Goal: Task Accomplishment & Management: Use online tool/utility

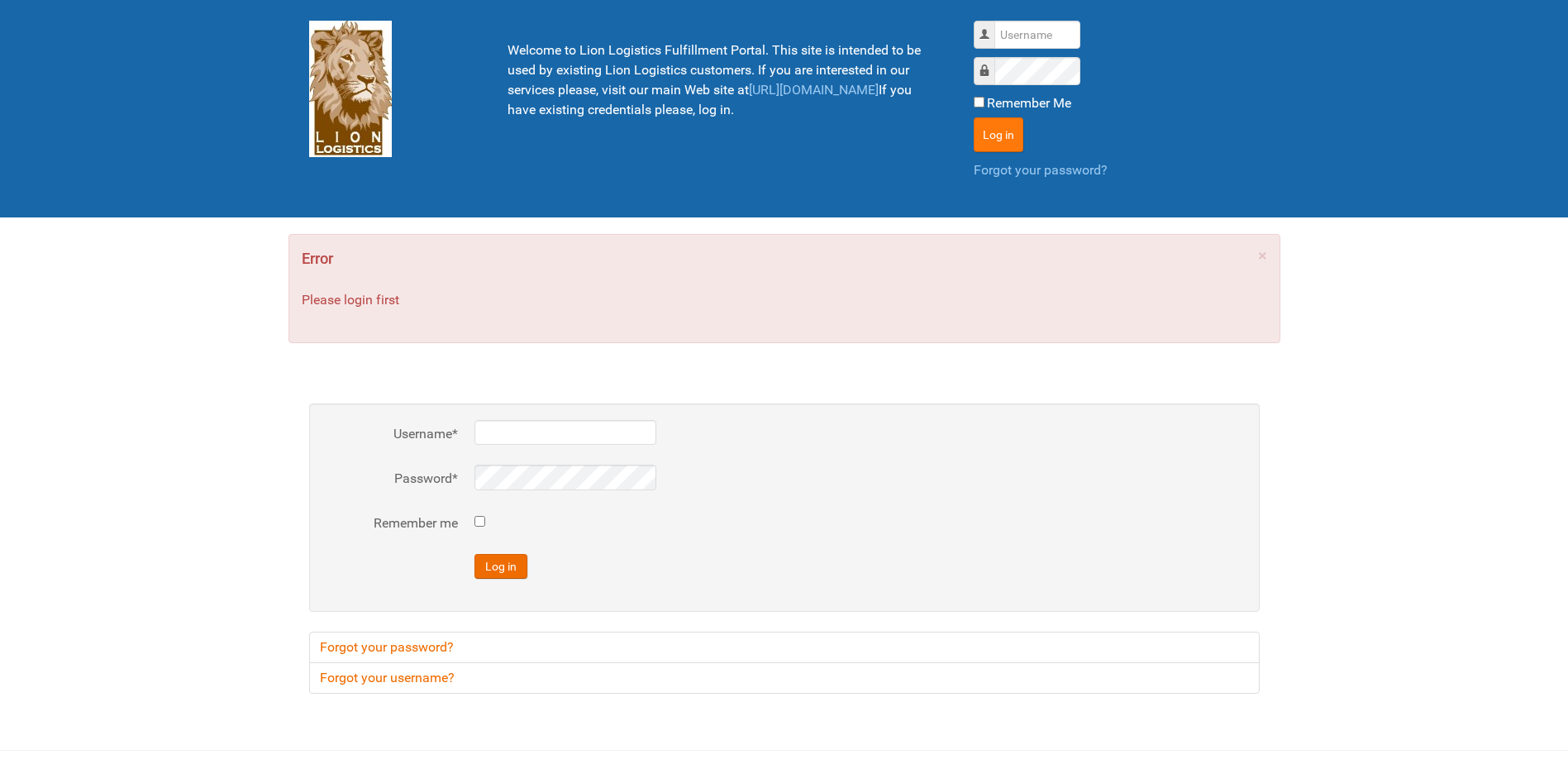
type input "Lion"
click at [990, 135] on button "Log in" at bounding box center [998, 134] width 50 height 34
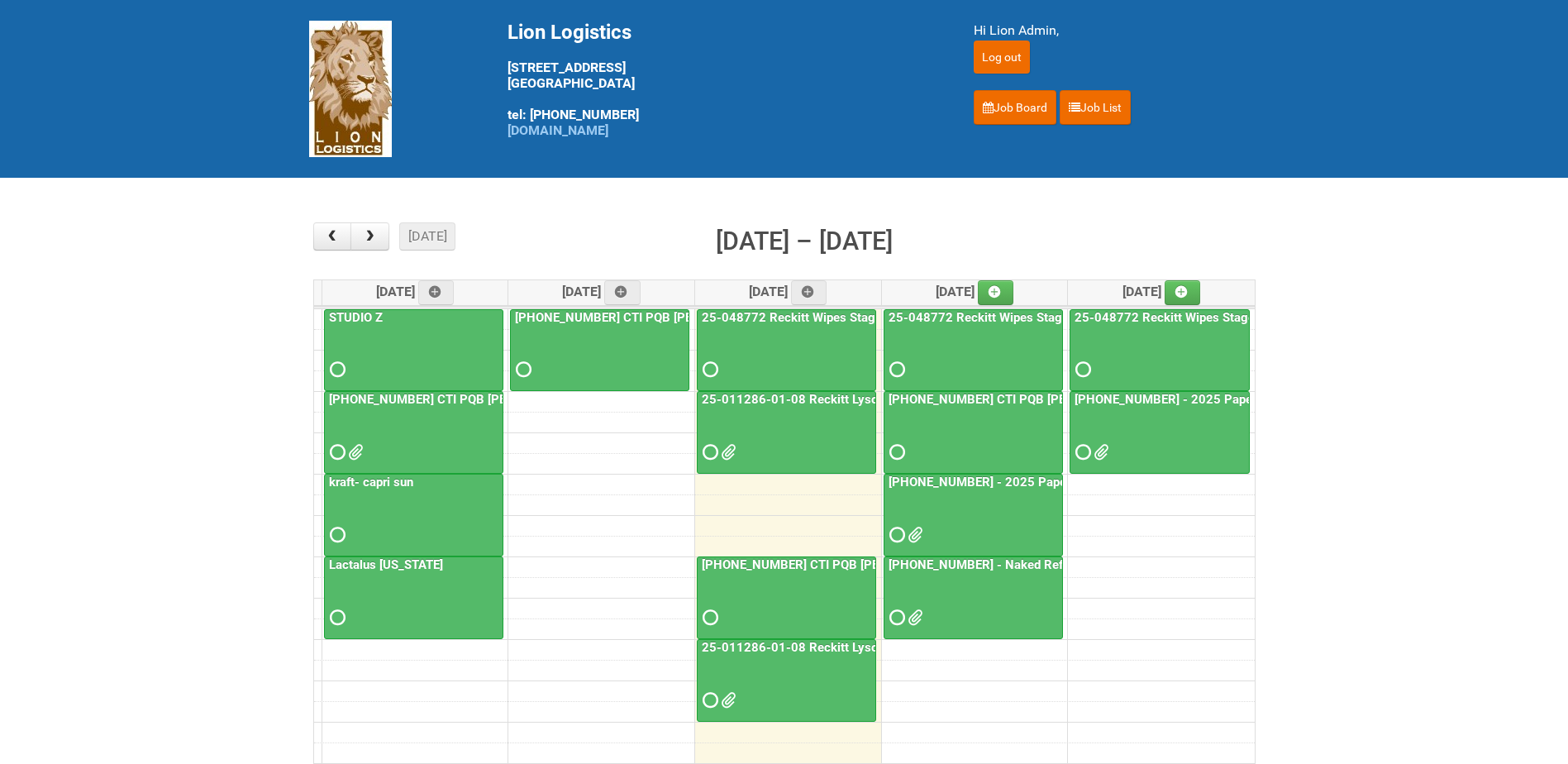
click at [1007, 564] on link "[PHONE_NUMBER] - Naked Reformulation Mailing 3 10/14" at bounding box center [1052, 564] width 333 height 15
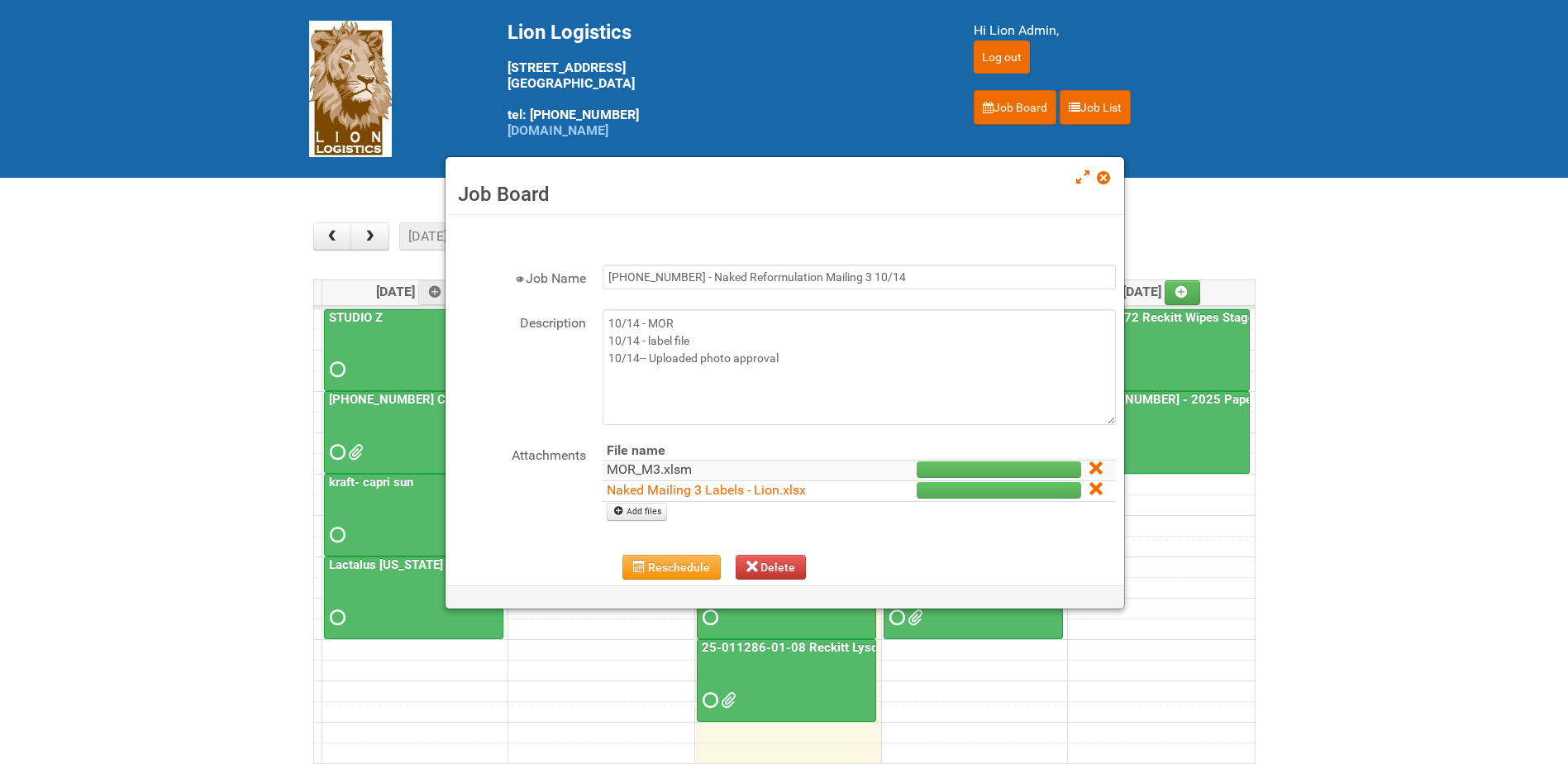
click at [676, 472] on link "MOR_M3.xlsm" at bounding box center [649, 469] width 85 height 16
click at [1106, 173] on span at bounding box center [1102, 178] width 11 height 11
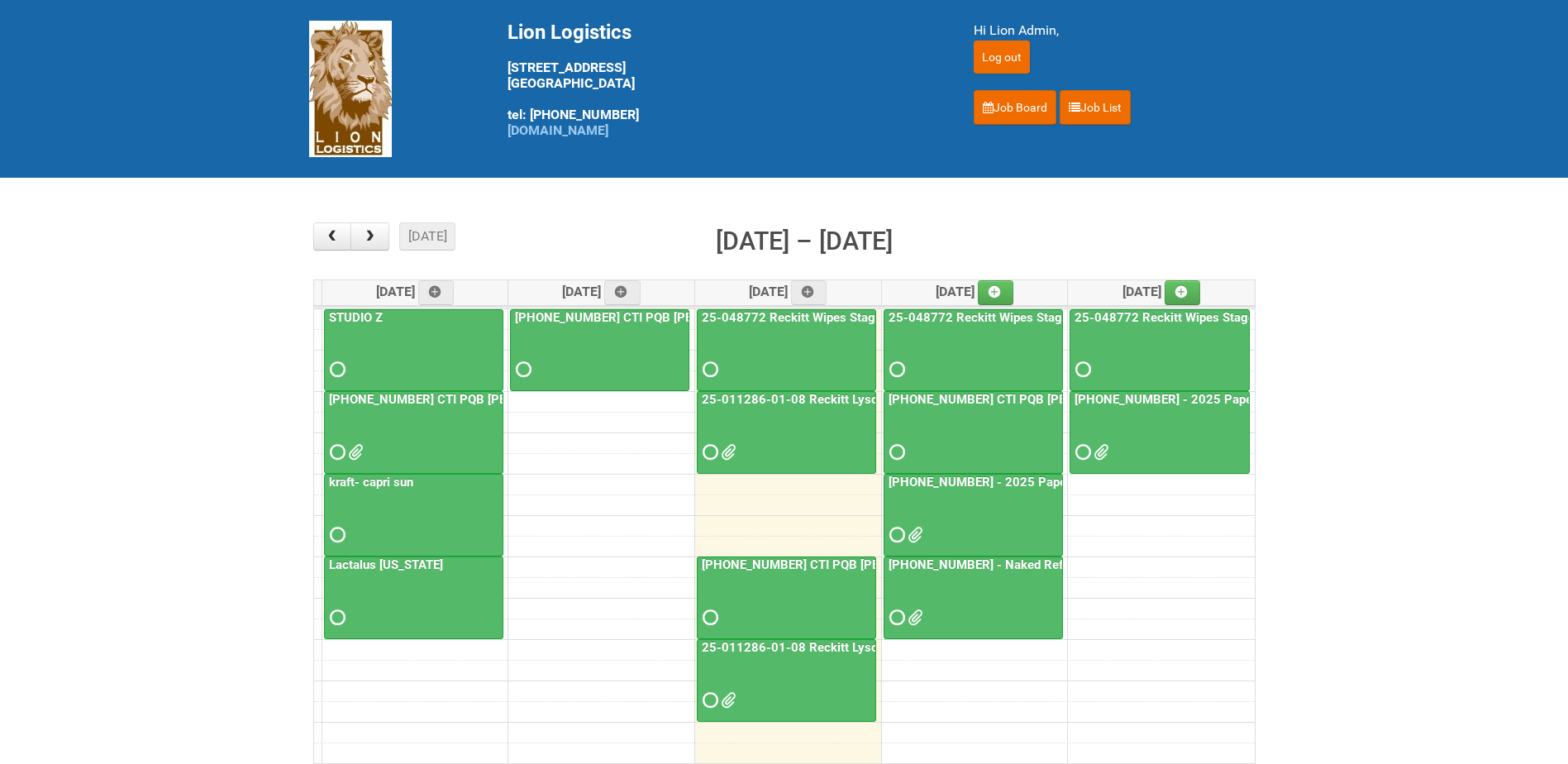
click at [976, 395] on link "[PHONE_NUMBER] CTI PQB [PERSON_NAME] Real US - blinding day" at bounding box center [1078, 399] width 386 height 15
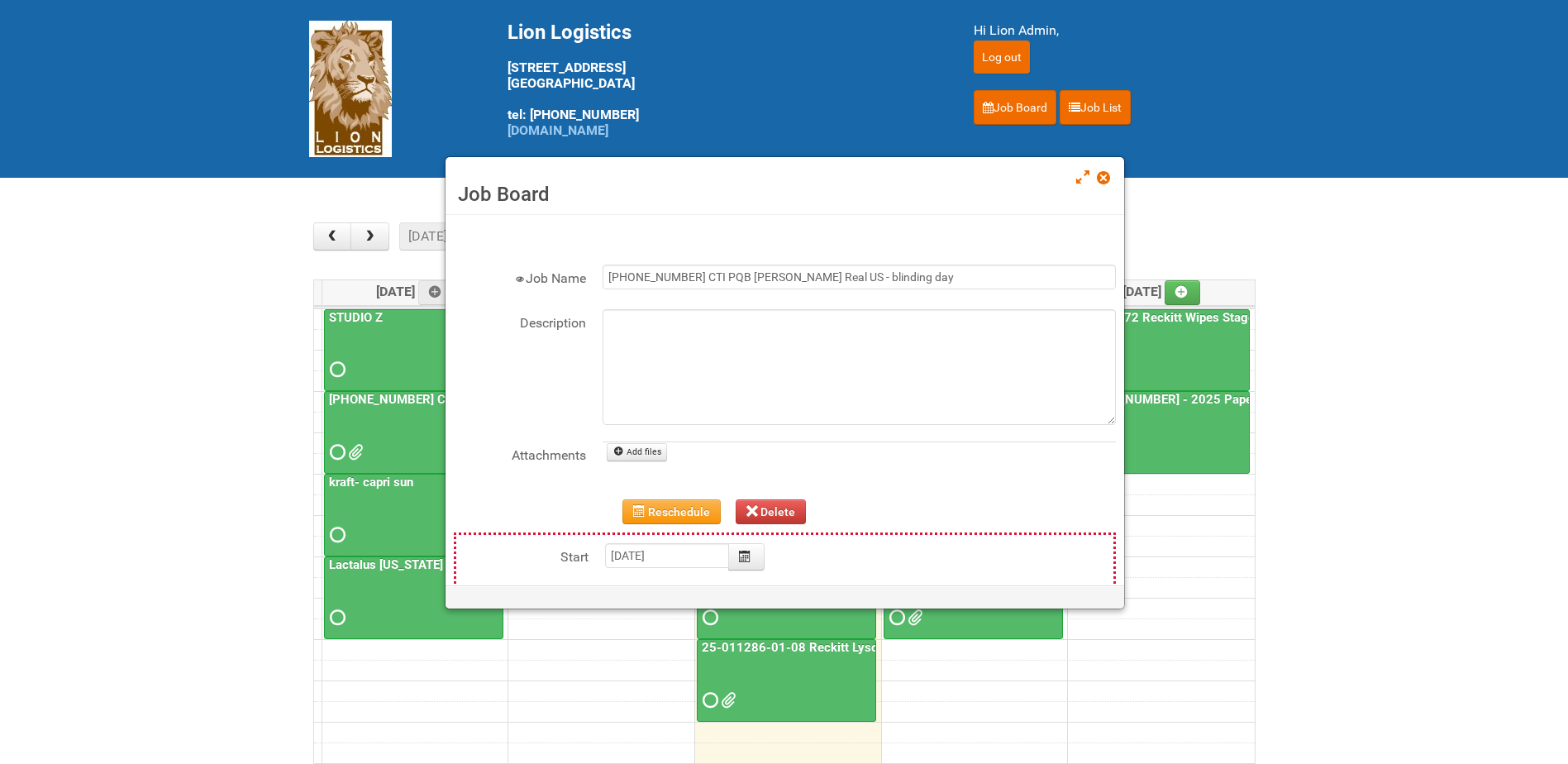
click at [1102, 180] on span at bounding box center [1102, 178] width 11 height 11
